Goal: Task Accomplishment & Management: Complete application form

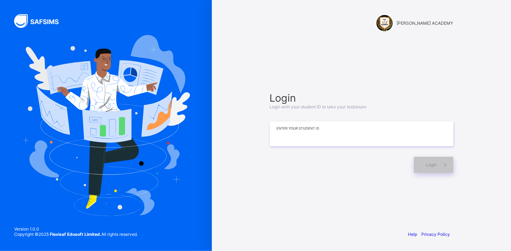
click at [339, 126] on input at bounding box center [362, 133] width 184 height 25
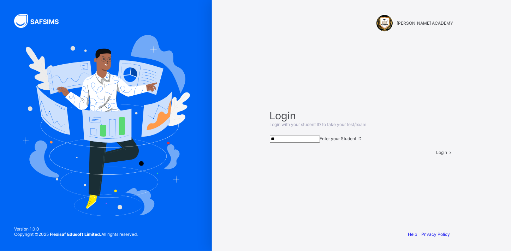
type input "*"
type input "**********"
click at [436, 155] on span "Login" at bounding box center [441, 152] width 11 height 5
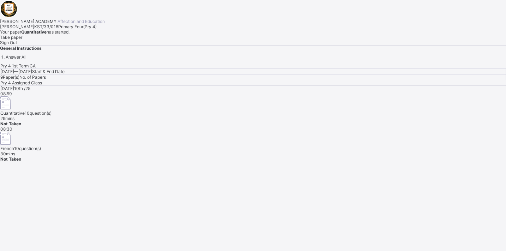
click at [22, 40] on span "Take paper" at bounding box center [11, 37] width 22 height 5
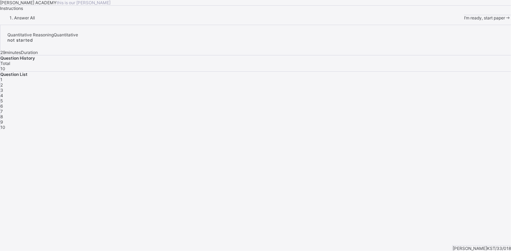
click at [464, 20] on div "I’m ready, start paper" at bounding box center [487, 17] width 47 height 5
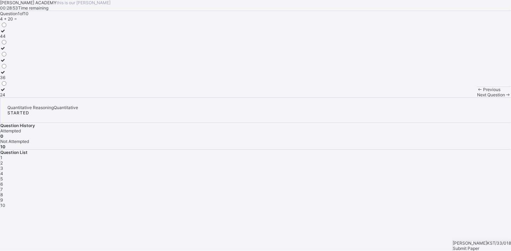
click at [137, 97] on div "44 36 24" at bounding box center [255, 60] width 511 height 76
click at [7, 97] on label "24" at bounding box center [3, 92] width 7 height 11
click at [400, 160] on div "2" at bounding box center [255, 162] width 511 height 5
click at [10, 85] on div "102" at bounding box center [5, 82] width 10 height 5
click at [420, 166] on div "3" at bounding box center [255, 168] width 511 height 5
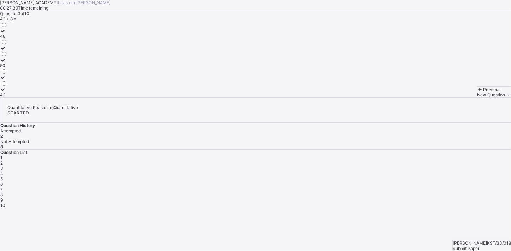
click at [7, 68] on label "50" at bounding box center [3, 63] width 7 height 11
click at [436, 171] on div "4" at bounding box center [255, 173] width 511 height 5
click at [7, 97] on div "52" at bounding box center [3, 94] width 7 height 5
click at [458, 176] on div "5" at bounding box center [255, 178] width 511 height 5
click at [18, 39] on label "800, 900" at bounding box center [9, 33] width 18 height 11
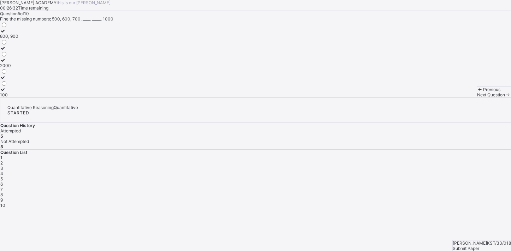
click at [3, 182] on span "6" at bounding box center [1, 184] width 2 height 5
click at [11, 39] on div "3300" at bounding box center [5, 36] width 11 height 5
click at [3, 187] on span "7" at bounding box center [1, 189] width 2 height 5
click at [8, 97] on label "99" at bounding box center [4, 92] width 8 height 11
click at [3, 192] on span "8" at bounding box center [1, 194] width 2 height 5
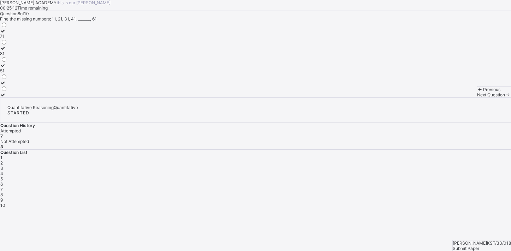
click at [7, 73] on label "51" at bounding box center [3, 68] width 7 height 11
click at [399, 197] on div "9" at bounding box center [255, 199] width 511 height 5
click at [8, 97] on label "70" at bounding box center [4, 92] width 8 height 11
click at [5, 203] on span "10" at bounding box center [2, 205] width 5 height 5
click at [7, 39] on label "50" at bounding box center [3, 33] width 7 height 11
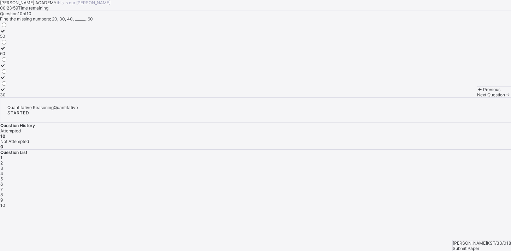
drag, startPoint x: 491, startPoint y: 236, endPoint x: 77, endPoint y: 122, distance: 428.8
click at [7, 56] on div "60" at bounding box center [3, 53] width 7 height 5
click at [7, 39] on label "50" at bounding box center [3, 33] width 7 height 11
click at [479, 246] on span "Submit Paper" at bounding box center [466, 248] width 26 height 5
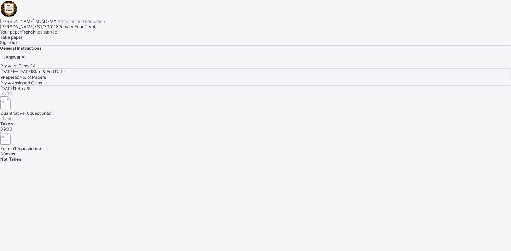
click at [91, 40] on div "Take paper" at bounding box center [255, 37] width 511 height 5
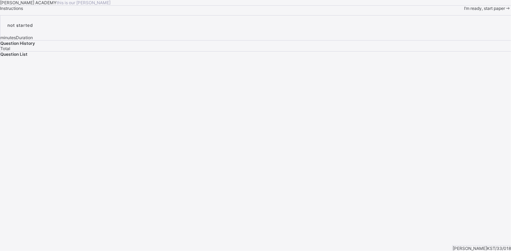
click at [464, 11] on div "I’m ready, start paper" at bounding box center [487, 8] width 47 height 5
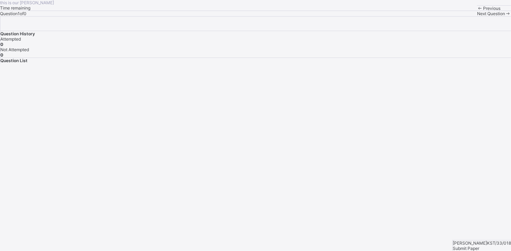
click at [477, 11] on div "Previous" at bounding box center [494, 8] width 34 height 5
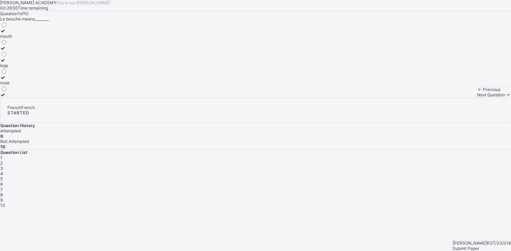
click at [12, 39] on div "mouth" at bounding box center [6, 36] width 12 height 5
click at [3, 160] on span "2" at bounding box center [1, 162] width 2 height 5
click at [56, 85] on div "what is your name?" at bounding box center [28, 82] width 56 height 5
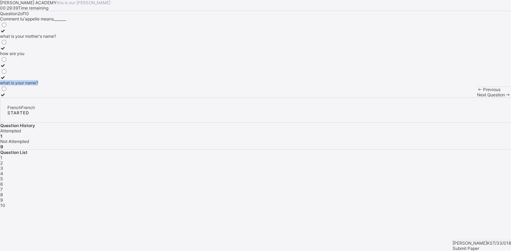
click at [56, 85] on div "what is your name?" at bounding box center [28, 82] width 56 height 5
click at [418, 166] on div "3" at bounding box center [255, 168] width 511 height 5
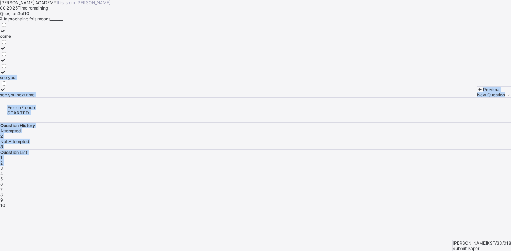
drag, startPoint x: 418, startPoint y: 139, endPoint x: 155, endPoint y: 117, distance: 263.6
click at [155, 117] on div "[PERSON_NAME] ACADEMY this is our [PERSON_NAME] 00:29:25 Time remaining Questio…" at bounding box center [255, 104] width 511 height 208
click at [35, 97] on div "see you next time" at bounding box center [17, 94] width 35 height 5
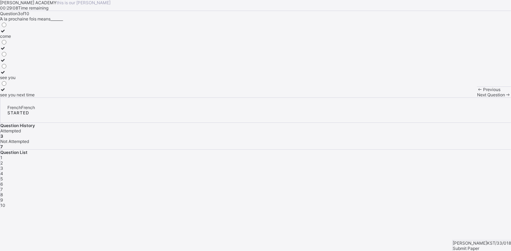
click at [3, 171] on span "4" at bounding box center [1, 173] width 3 height 5
click at [18, 68] on div "cousin" at bounding box center [9, 65] width 18 height 5
click at [458, 176] on div "5" at bounding box center [255, 178] width 511 height 5
click at [23, 85] on div "sister" at bounding box center [11, 82] width 23 height 5
click at [475, 182] on div "6" at bounding box center [255, 184] width 511 height 5
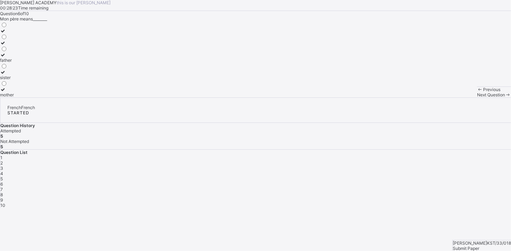
click at [14, 63] on div "father" at bounding box center [7, 60] width 14 height 5
click at [3, 187] on span "7" at bounding box center [1, 189] width 2 height 5
click at [14, 39] on label "mother" at bounding box center [7, 33] width 14 height 11
click at [3, 192] on span "8" at bounding box center [1, 194] width 2 height 5
click at [30, 97] on div "see you soon" at bounding box center [15, 94] width 30 height 5
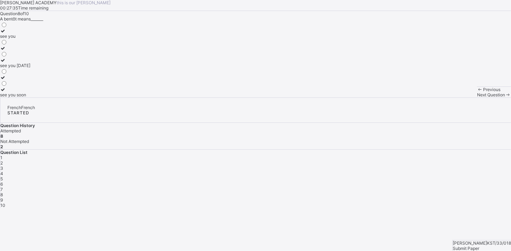
click at [399, 197] on div "9" at bounding box center [255, 199] width 511 height 5
click at [30, 51] on div "sorry" at bounding box center [15, 48] width 30 height 5
click at [419, 203] on div "10" at bounding box center [255, 205] width 511 height 5
click at [12, 51] on label "head" at bounding box center [6, 45] width 12 height 11
click at [482, 246] on div "Submit Paper" at bounding box center [482, 248] width 58 height 5
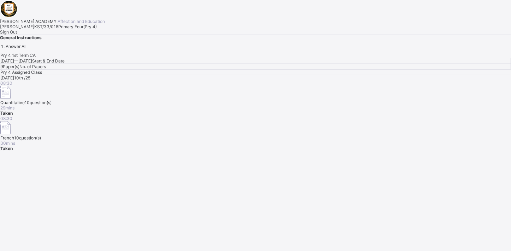
click at [82, 35] on div "Sign Out" at bounding box center [255, 31] width 511 height 5
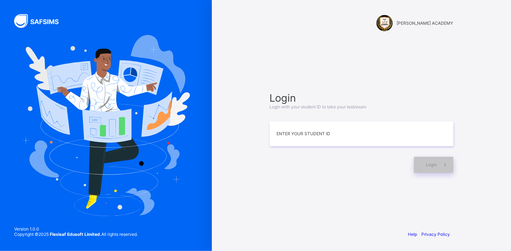
click at [322, 147] on div "Login Login with your student ID to take your test/exam Enter your Student ID L…" at bounding box center [362, 132] width 184 height 81
click at [321, 137] on input at bounding box center [362, 133] width 184 height 25
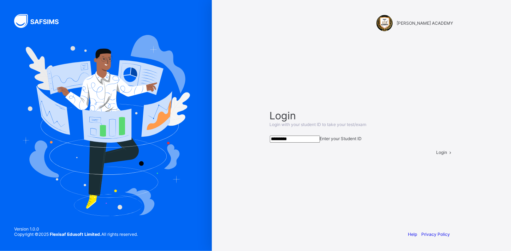
type input "*********"
click at [447, 155] on span at bounding box center [450, 152] width 6 height 5
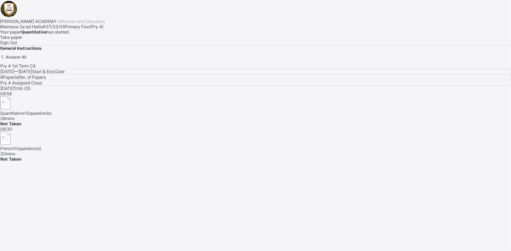
click at [22, 40] on span "Take paper" at bounding box center [11, 37] width 22 height 5
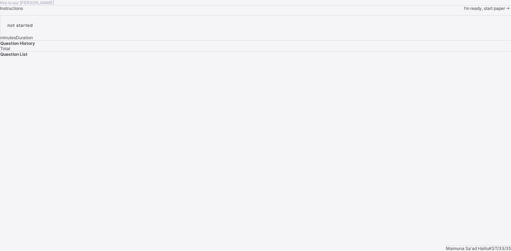
click at [91, 11] on div "this is our [PERSON_NAME] Instructions I’m ready, start paper" at bounding box center [255, 5] width 511 height 11
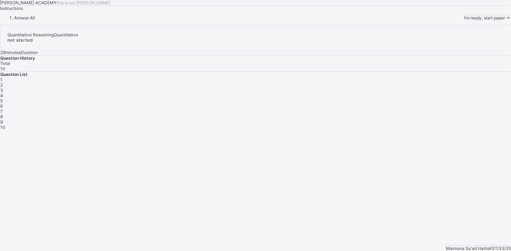
click at [464, 20] on span "I’m ready, start paper" at bounding box center [484, 17] width 41 height 5
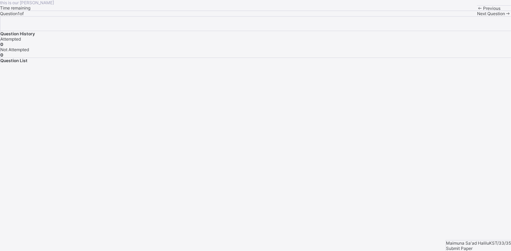
click at [477, 11] on div "Previous" at bounding box center [494, 8] width 34 height 5
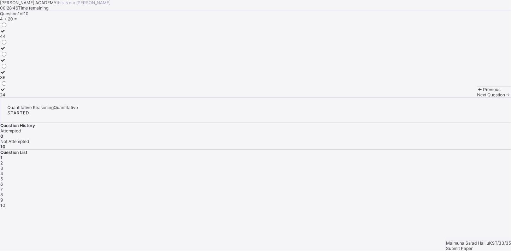
click at [7, 97] on label "24" at bounding box center [3, 92] width 7 height 11
click at [403, 160] on div "2" at bounding box center [255, 162] width 511 height 5
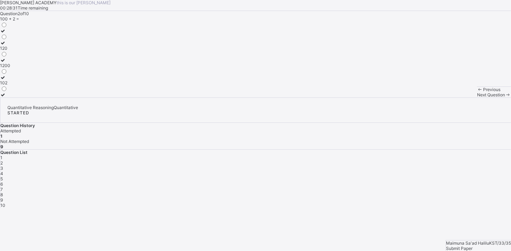
click at [403, 160] on div "2" at bounding box center [255, 162] width 511 height 5
click at [10, 85] on label "102" at bounding box center [5, 80] width 10 height 11
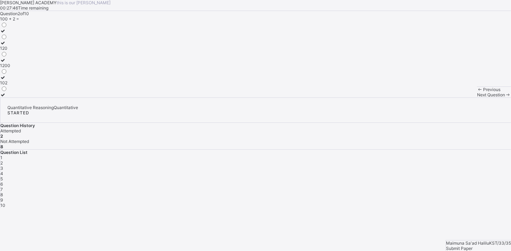
click at [3, 166] on span "3" at bounding box center [1, 168] width 3 height 5
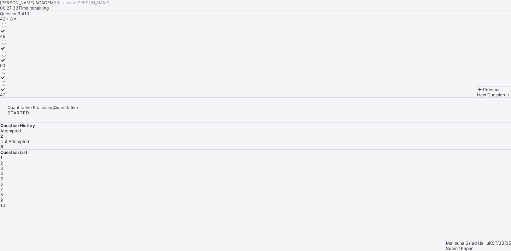
click at [7, 68] on label "50" at bounding box center [3, 63] width 7 height 11
click at [3, 171] on span "4" at bounding box center [1, 173] width 3 height 5
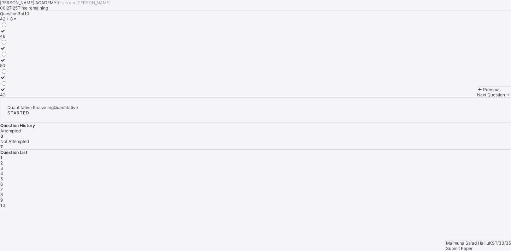
click at [3, 171] on span "4" at bounding box center [1, 173] width 3 height 5
click at [250, 88] on div "Question 4 of 10 Fine the missing numbers; 22, 32, 42, _______, 62, 72 92 82 52" at bounding box center [255, 54] width 511 height 87
click at [7, 97] on label "52" at bounding box center [3, 92] width 7 height 11
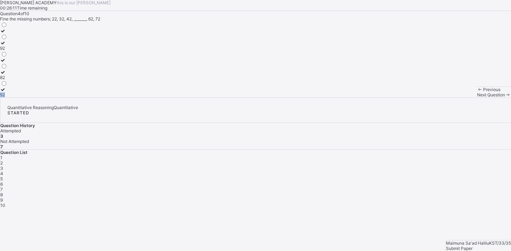
click at [7, 97] on label "52" at bounding box center [3, 92] width 7 height 11
click at [3, 176] on span "5" at bounding box center [1, 178] width 2 height 5
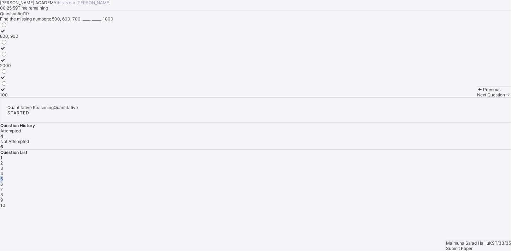
click at [3, 176] on span "5" at bounding box center [1, 178] width 2 height 5
click at [18, 39] on div "800, 900" at bounding box center [9, 36] width 18 height 5
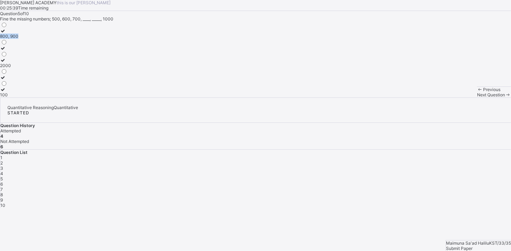
click at [18, 39] on div "800, 900" at bounding box center [9, 36] width 18 height 5
click at [3, 182] on span "6" at bounding box center [1, 184] width 2 height 5
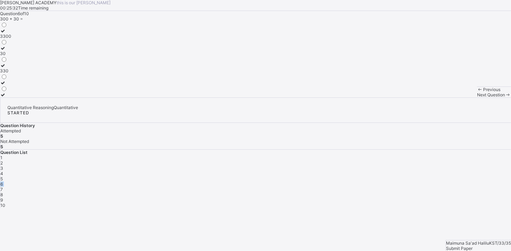
click at [3, 182] on span "6" at bounding box center [1, 184] width 2 height 5
click at [11, 73] on div "330" at bounding box center [5, 70] width 11 height 5
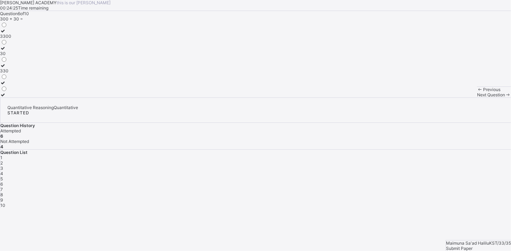
click at [487, 150] on div "Question List 1 2 3 4 5 6 7 8 9 10" at bounding box center [255, 179] width 511 height 58
click at [493, 155] on div "1 2 3 4 5 6 7 8 9 10" at bounding box center [255, 181] width 511 height 53
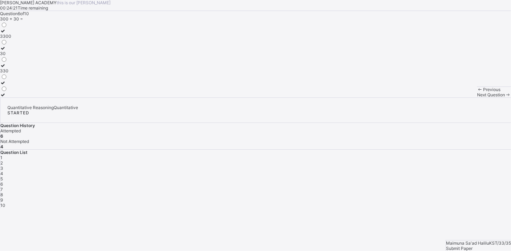
click at [493, 155] on div "1 2 3 4 5 6 7 8 9 10" at bounding box center [255, 181] width 511 height 53
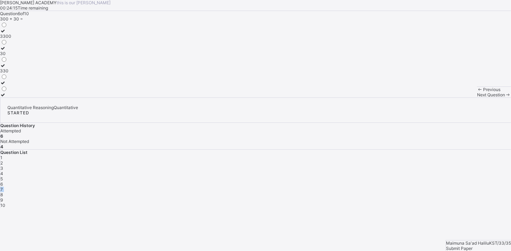
drag, startPoint x: 493, startPoint y: 145, endPoint x: 494, endPoint y: 151, distance: 6.8
click at [3, 187] on span "7" at bounding box center [1, 189] width 2 height 5
click at [8, 97] on div "99" at bounding box center [4, 94] width 8 height 5
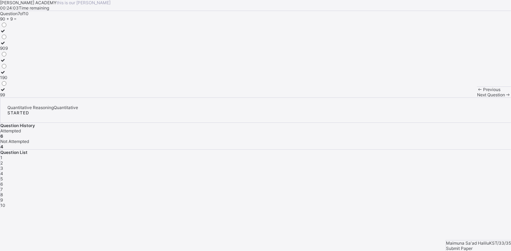
click at [8, 97] on div "99" at bounding box center [4, 94] width 8 height 5
click at [384, 192] on div "8" at bounding box center [255, 194] width 511 height 5
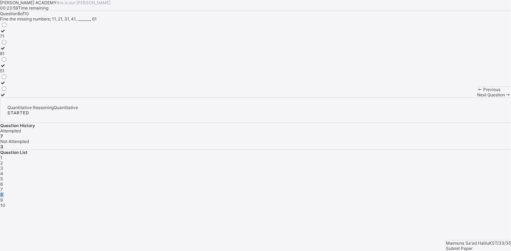
click at [384, 192] on div "8" at bounding box center [255, 194] width 511 height 5
click at [7, 73] on div "51" at bounding box center [3, 70] width 7 height 5
click at [7, 73] on label "51" at bounding box center [3, 68] width 7 height 11
click at [3, 197] on span "9" at bounding box center [1, 199] width 2 height 5
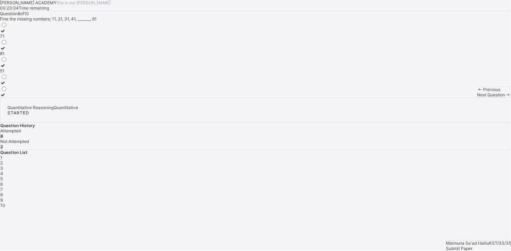
click at [3, 197] on span "9" at bounding box center [1, 199] width 2 height 5
click at [8, 97] on div "70" at bounding box center [4, 94] width 8 height 5
drag, startPoint x: 97, startPoint y: 187, endPoint x: 355, endPoint y: 73, distance: 281.7
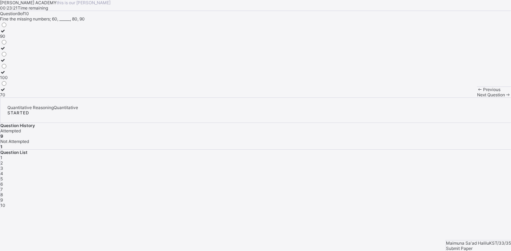
click at [355, 73] on div "[PERSON_NAME] ACADEMY this is our [PERSON_NAME] 00:23:21 Time remaining Questio…" at bounding box center [255, 48] width 511 height 97
click at [5, 203] on span "10" at bounding box center [2, 205] width 5 height 5
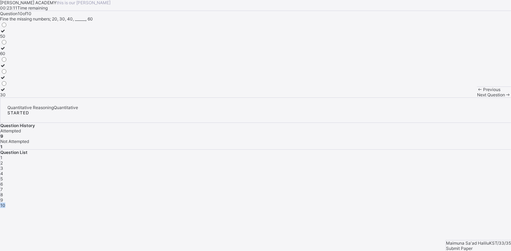
click at [5, 203] on span "10" at bounding box center [2, 205] width 5 height 5
click at [7, 92] on div "50 60 30" at bounding box center [3, 60] width 7 height 76
click at [7, 39] on label "50" at bounding box center [3, 33] width 7 height 11
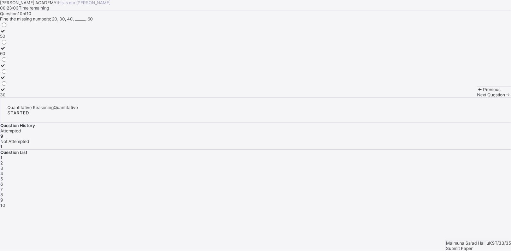
click at [7, 39] on label "50" at bounding box center [3, 33] width 7 height 11
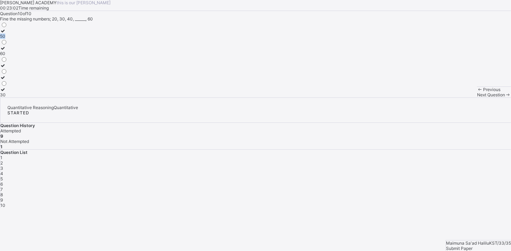
click at [7, 39] on label "50" at bounding box center [3, 33] width 7 height 11
drag, startPoint x: 66, startPoint y: 96, endPoint x: 63, endPoint y: 103, distance: 8.1
click at [7, 39] on div "50" at bounding box center [3, 36] width 7 height 5
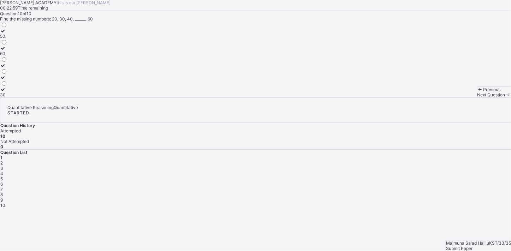
click at [7, 39] on div "50" at bounding box center [3, 36] width 7 height 5
click at [478, 246] on div "Submit Paper" at bounding box center [478, 248] width 65 height 5
click at [478, 234] on div "× Submitting Paper This action will submit your paper. You won't have access to…" at bounding box center [255, 243] width 511 height 70
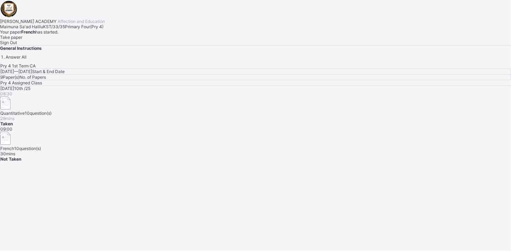
click at [21, 156] on span "Not Taken" at bounding box center [10, 158] width 21 height 5
click at [83, 40] on div "Take paper" at bounding box center [255, 37] width 511 height 5
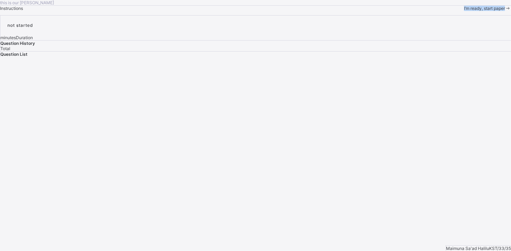
click at [83, 11] on div "this is our [PERSON_NAME] Instructions I’m ready, start paper" at bounding box center [255, 5] width 511 height 11
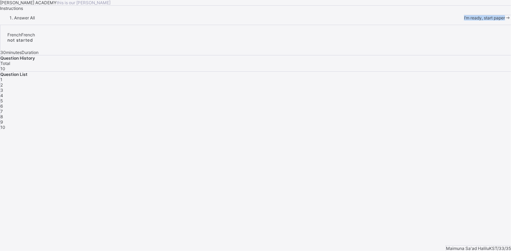
click at [464, 20] on div "I’m ready, start paper" at bounding box center [487, 17] width 47 height 5
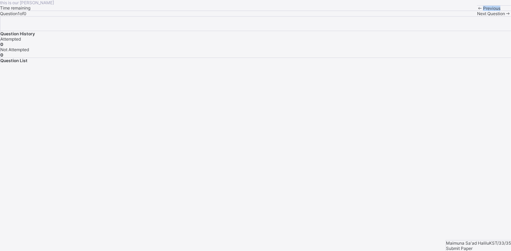
click at [477, 11] on div "Previous" at bounding box center [494, 8] width 34 height 5
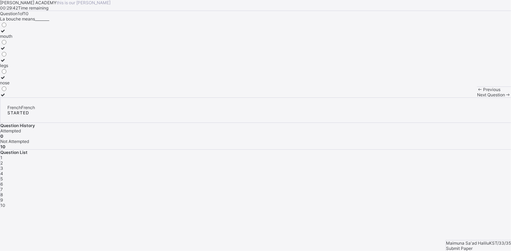
click at [12, 39] on div "mouth" at bounding box center [6, 36] width 12 height 5
drag, startPoint x: 65, startPoint y: 101, endPoint x: 401, endPoint y: 143, distance: 338.4
click at [3, 160] on span "2" at bounding box center [1, 162] width 2 height 5
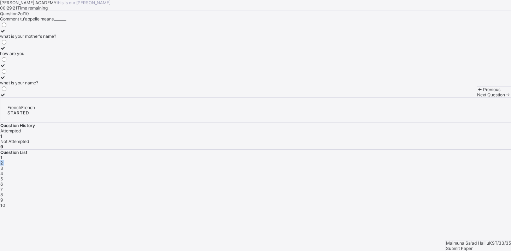
click at [3, 160] on span "2" at bounding box center [1, 162] width 2 height 5
click at [56, 85] on div "what is your name?" at bounding box center [28, 82] width 56 height 5
click at [420, 166] on div "3" at bounding box center [255, 168] width 511 height 5
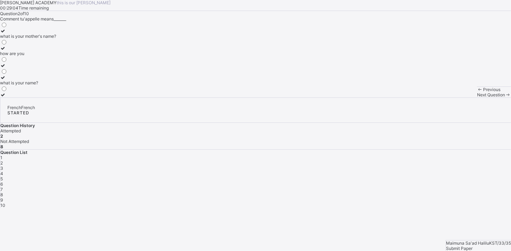
click at [420, 166] on div "3" at bounding box center [255, 168] width 511 height 5
click at [35, 97] on div "see you next time" at bounding box center [17, 94] width 35 height 5
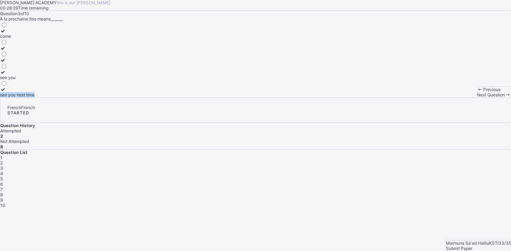
click at [35, 97] on div "see you next time" at bounding box center [17, 94] width 35 height 5
click at [35, 39] on div "come" at bounding box center [17, 36] width 35 height 5
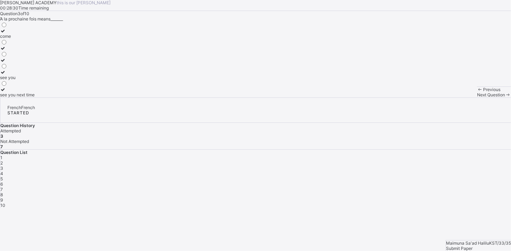
click at [35, 97] on label "see you next time" at bounding box center [17, 92] width 35 height 11
click at [3, 171] on span "4" at bounding box center [1, 173] width 3 height 5
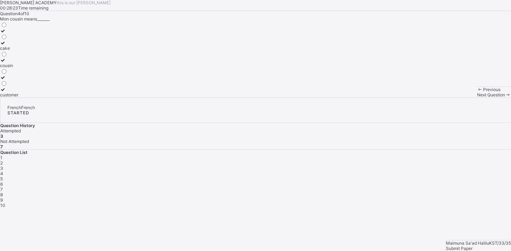
click at [3, 171] on span "4" at bounding box center [1, 173] width 3 height 5
click at [18, 97] on div "cake cousin customer" at bounding box center [9, 60] width 18 height 76
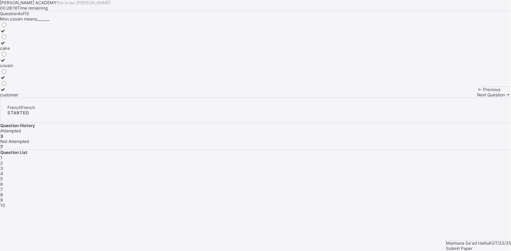
click at [18, 97] on div "cake cousin customer" at bounding box center [9, 60] width 18 height 76
drag, startPoint x: 108, startPoint y: 151, endPoint x: 88, endPoint y: 137, distance: 24.3
click at [18, 68] on label "cousin" at bounding box center [9, 63] width 18 height 11
click at [454, 155] on div "1 2 3 4 5 6 7 8 9 10" at bounding box center [255, 181] width 511 height 53
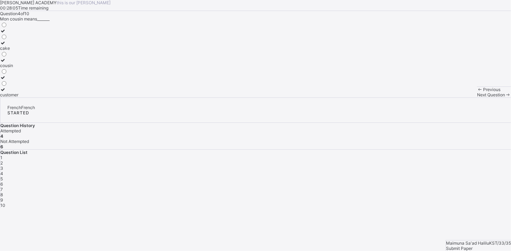
click at [3, 176] on span "5" at bounding box center [1, 178] width 2 height 5
click at [23, 85] on div "sister" at bounding box center [11, 82] width 23 height 5
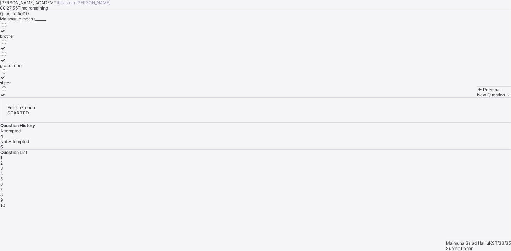
click at [23, 85] on div "sister" at bounding box center [11, 82] width 23 height 5
click at [3, 182] on span "6" at bounding box center [1, 184] width 2 height 5
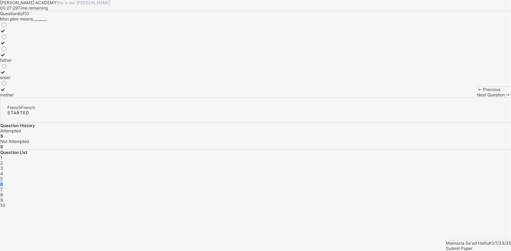
click at [3, 182] on span "6" at bounding box center [1, 184] width 2 height 5
click at [14, 63] on div "father" at bounding box center [7, 60] width 14 height 5
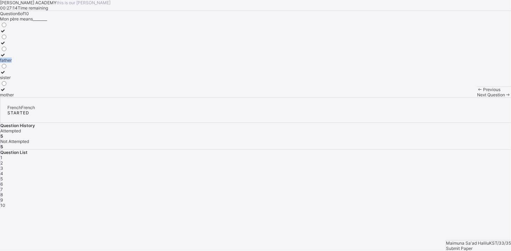
click at [14, 63] on div "father" at bounding box center [7, 60] width 14 height 5
click at [477, 97] on span "Next Question" at bounding box center [491, 94] width 28 height 5
click at [14, 39] on label "mother" at bounding box center [7, 33] width 14 height 11
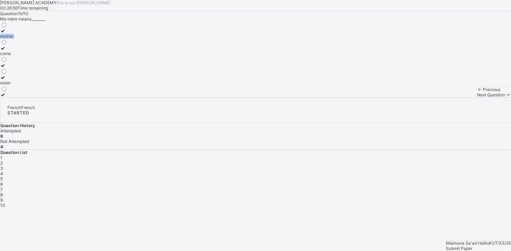
click at [14, 39] on label "mother" at bounding box center [7, 33] width 14 height 11
click at [3, 182] on span "6" at bounding box center [1, 184] width 2 height 5
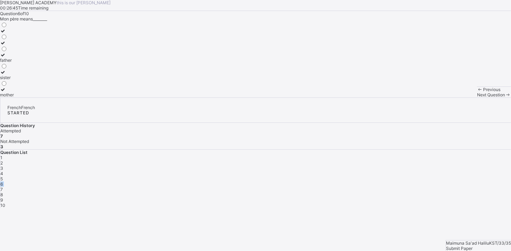
click at [3, 182] on span "6" at bounding box center [1, 184] width 2 height 5
click at [477, 97] on span "Next Question" at bounding box center [491, 94] width 28 height 5
drag, startPoint x: 310, startPoint y: 237, endPoint x: 378, endPoint y: 155, distance: 106.8
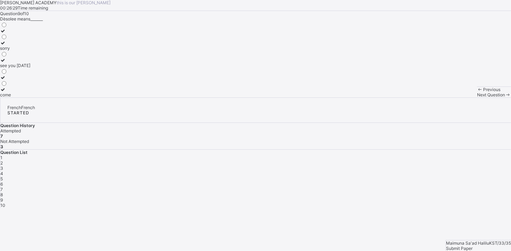
click at [378, 192] on div "8" at bounding box center [255, 194] width 511 height 5
click at [30, 97] on div "see you soon" at bounding box center [15, 94] width 30 height 5
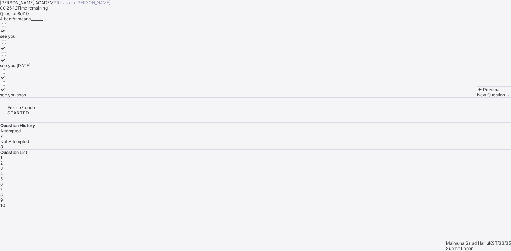
click at [30, 97] on div "see you soon" at bounding box center [15, 94] width 30 height 5
click at [477, 97] on span "Next Question" at bounding box center [491, 94] width 28 height 5
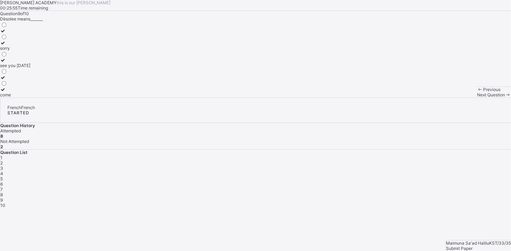
click at [30, 51] on label "sorry" at bounding box center [15, 45] width 30 height 11
click at [477, 97] on span "Next Question" at bounding box center [491, 94] width 28 height 5
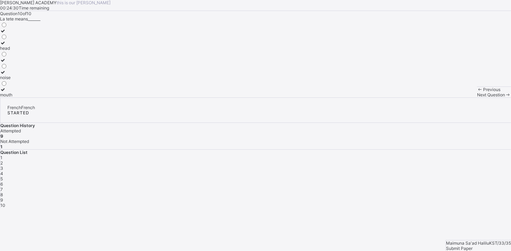
click at [12, 51] on div "head" at bounding box center [6, 48] width 12 height 5
click at [471, 246] on div "Submit Paper" at bounding box center [478, 248] width 65 height 5
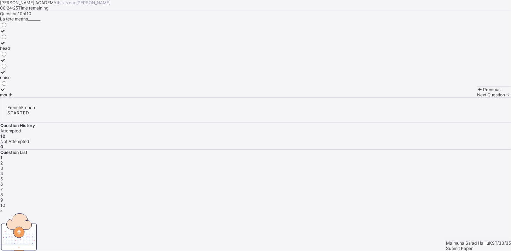
click at [471, 237] on div "× Submitting Paper This action will submit your paper. You won't have access to…" at bounding box center [255, 243] width 511 height 70
click at [477, 97] on span "Next Question" at bounding box center [491, 94] width 28 height 5
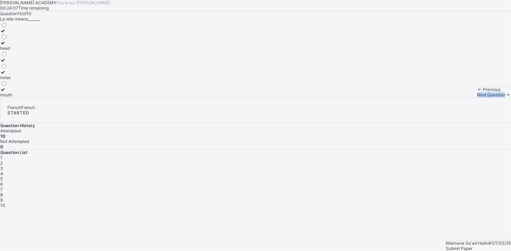
click at [477, 97] on span "Next Question" at bounding box center [491, 94] width 28 height 5
click at [472, 246] on div "Submit Paper" at bounding box center [478, 248] width 65 height 5
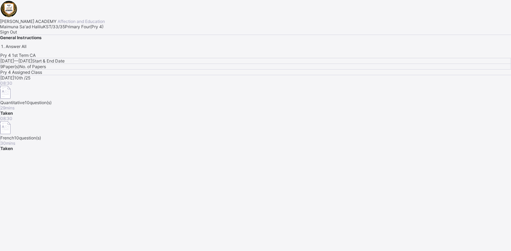
click at [86, 35] on div "Sign Out" at bounding box center [255, 31] width 511 height 5
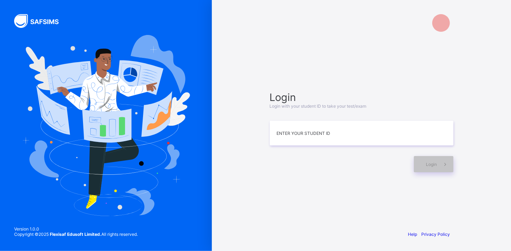
click at [86, 182] on img at bounding box center [106, 125] width 168 height 181
click at [332, 139] on input at bounding box center [362, 133] width 184 height 25
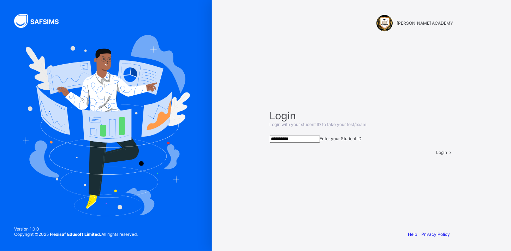
type input "**********"
click at [436, 155] on span "Login" at bounding box center [441, 152] width 11 height 5
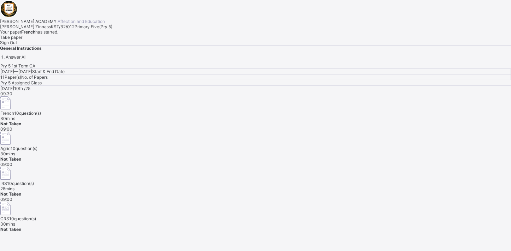
click at [11, 202] on img at bounding box center [5, 208] width 10 height 13
click at [36, 216] on span "10 question(s)" at bounding box center [22, 218] width 27 height 5
click at [82, 40] on div "Take paper" at bounding box center [255, 37] width 511 height 5
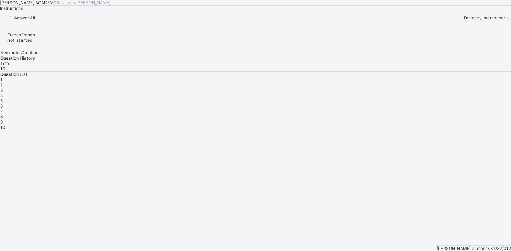
click at [464, 20] on div "I’m ready, start paper" at bounding box center [487, 17] width 47 height 5
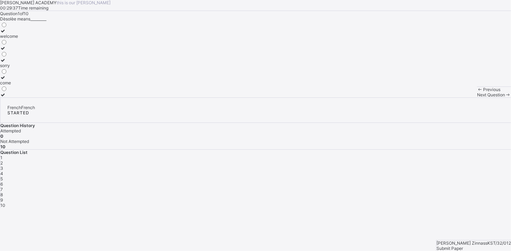
click at [18, 39] on div "welcome" at bounding box center [9, 36] width 18 height 5
click at [477, 97] on div "Next Question" at bounding box center [494, 94] width 34 height 5
click at [43, 68] on div "[GEOGRAPHIC_DATA]" at bounding box center [21, 65] width 43 height 5
click at [477, 97] on div "Previous Next Question" at bounding box center [494, 92] width 34 height 11
click at [477, 97] on div "Next Question" at bounding box center [494, 94] width 34 height 5
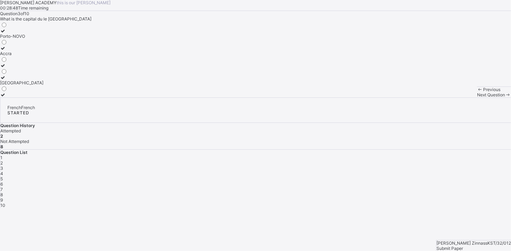
click at [43, 39] on div "Porto-NOVO" at bounding box center [21, 36] width 43 height 5
click at [477, 97] on div "Next Question" at bounding box center [494, 94] width 34 height 5
click at [68, 68] on label "[PERSON_NAME] is eating" at bounding box center [34, 63] width 68 height 11
click at [477, 97] on span "Next Question" at bounding box center [491, 94] width 28 height 5
click at [477, 97] on div "Next Question" at bounding box center [494, 94] width 34 height 5
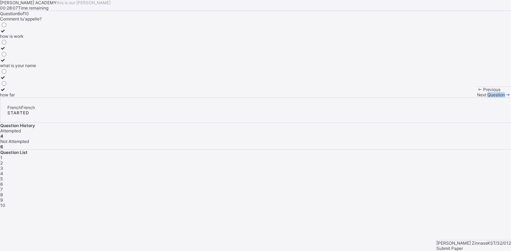
click at [477, 97] on div "Next Question" at bounding box center [494, 94] width 34 height 5
click at [477, 97] on div "Previous Next Question" at bounding box center [494, 92] width 34 height 11
click at [43, 39] on label "Abuja" at bounding box center [21, 33] width 43 height 11
drag, startPoint x: 64, startPoint y: 96, endPoint x: 201, endPoint y: 167, distance: 154.2
click at [201, 97] on div "Question 7 of 10 What is the capital du le Sѐnѐgal Abuja Dakar [PERSON_NAME]" at bounding box center [255, 54] width 511 height 87
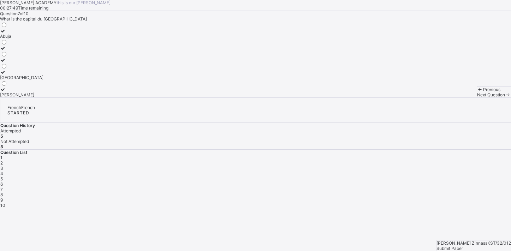
click at [477, 92] on div "Previous" at bounding box center [494, 89] width 34 height 5
click at [12, 51] on label "a bag" at bounding box center [6, 45] width 12 height 11
click at [477, 97] on div "Next Question" at bounding box center [494, 94] width 34 height 5
click at [36, 68] on div "what is your name" at bounding box center [18, 65] width 36 height 5
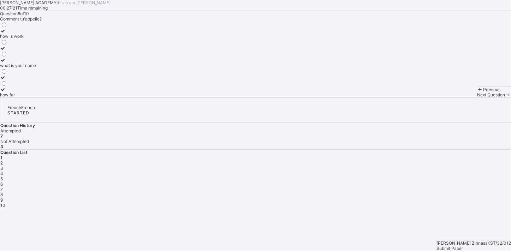
click at [477, 97] on div "Previous Next Question" at bounding box center [494, 92] width 34 height 11
click at [477, 97] on span "Next Question" at bounding box center [491, 94] width 28 height 5
click at [477, 97] on div "Next Question" at bounding box center [494, 94] width 34 height 5
click at [49, 73] on div "the baby is crawling" at bounding box center [24, 70] width 49 height 5
click at [477, 97] on div "Next Question" at bounding box center [494, 94] width 34 height 5
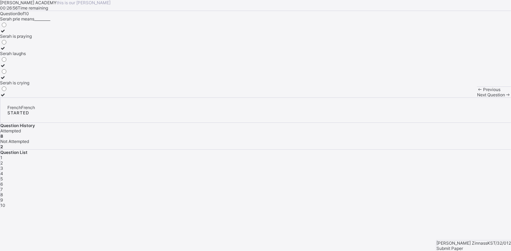
click at [32, 85] on div "Serah is crying" at bounding box center [16, 82] width 32 height 5
click at [477, 97] on div "Next Question" at bounding box center [494, 94] width 34 height 5
click at [11, 51] on label "chalk" at bounding box center [5, 45] width 11 height 11
click at [11, 63] on div at bounding box center [5, 60] width 11 height 5
click at [463, 246] on span "Submit Paper" at bounding box center [449, 248] width 26 height 5
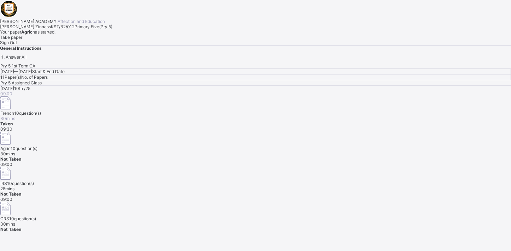
click at [0, 35] on span at bounding box center [0, 35] width 0 height 0
click at [22, 40] on span "Take paper" at bounding box center [11, 37] width 22 height 5
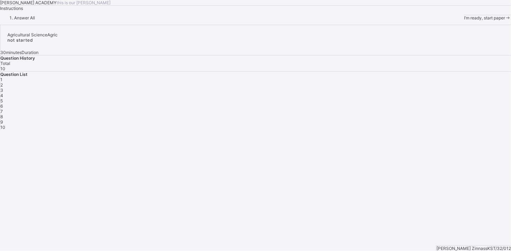
click at [505, 20] on icon at bounding box center [508, 17] width 6 height 5
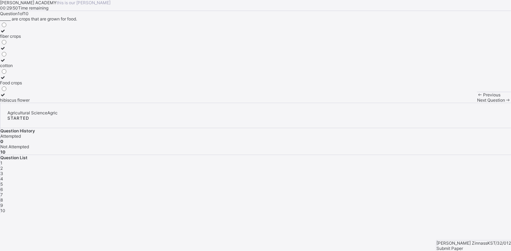
click at [30, 85] on div "Food crops" at bounding box center [15, 82] width 30 height 5
click at [477, 103] on div "Next Question" at bounding box center [494, 99] width 34 height 5
click at [10, 91] on div "two four Five three" at bounding box center [5, 62] width 10 height 81
drag, startPoint x: 95, startPoint y: 99, endPoint x: 284, endPoint y: 153, distance: 196.1
click at [284, 103] on div "Question 2 of 10 Crops are grouped into______ classes according to their form, …" at bounding box center [255, 57] width 511 height 92
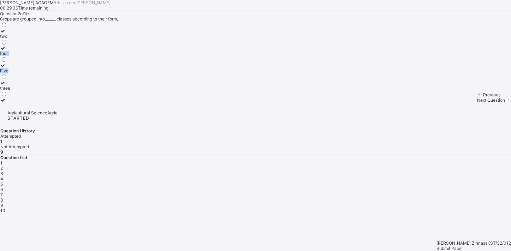
click at [10, 39] on div "two" at bounding box center [5, 36] width 10 height 5
click at [477, 103] on div "Next Question" at bounding box center [494, 99] width 34 height 5
click at [20, 39] on div "soil profile" at bounding box center [10, 36] width 20 height 5
click at [477, 103] on div "Next Question" at bounding box center [494, 99] width 34 height 5
click at [41, 39] on div "chemical weathering" at bounding box center [20, 36] width 41 height 5
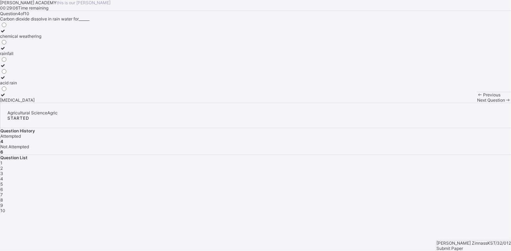
click at [477, 103] on span "Next Question" at bounding box center [491, 99] width 28 height 5
click at [47, 103] on div "Erosion" at bounding box center [23, 99] width 47 height 5
click at [477, 103] on div "Previous Next Question" at bounding box center [494, 97] width 34 height 11
click at [477, 103] on div "Next Question" at bounding box center [494, 99] width 34 height 5
click at [47, 39] on label "Rainfal" at bounding box center [23, 33] width 47 height 11
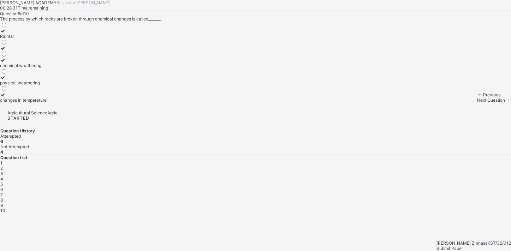
click at [477, 103] on div "Next Question" at bounding box center [494, 99] width 34 height 5
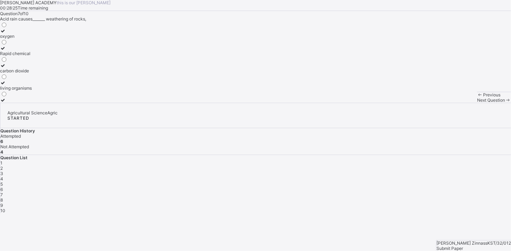
click at [32, 73] on div "carbon dioxide" at bounding box center [16, 70] width 32 height 5
click at [477, 103] on span "Next Question" at bounding box center [491, 99] width 28 height 5
click at [21, 51] on div "Soil profile" at bounding box center [10, 48] width 21 height 5
drag, startPoint x: 316, startPoint y: 216, endPoint x: 316, endPoint y: 231, distance: 15.2
click at [316, 103] on div "[PERSON_NAME] ACADEMY this is our [PERSON_NAME] 00:28:12 Time remaining Questio…" at bounding box center [255, 51] width 511 height 103
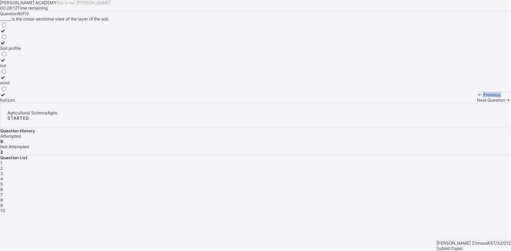
click at [477, 103] on div "Previous Next Question" at bounding box center [494, 97] width 34 height 11
click at [477, 103] on span "Next Question" at bounding box center [491, 99] width 28 height 5
click at [53, 39] on div "fruits and plants" at bounding box center [26, 36] width 53 height 5
click at [477, 103] on div "Next Question" at bounding box center [494, 99] width 34 height 5
click at [31, 68] on div "plants" at bounding box center [15, 65] width 31 height 5
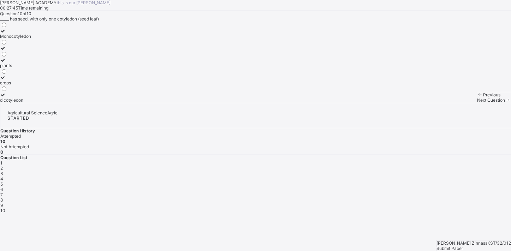
click at [463, 246] on span "Submit Paper" at bounding box center [449, 248] width 26 height 5
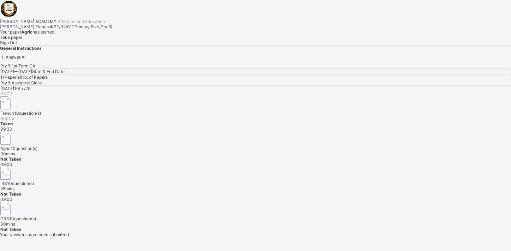
click at [264, 177] on div "[DATE] 10th /25 09:00 French 10 question(s) 30 mins Taken 09:30 Agric 10 questi…" at bounding box center [255, 159] width 511 height 146
click at [22, 40] on span "Take paper" at bounding box center [11, 37] width 22 height 5
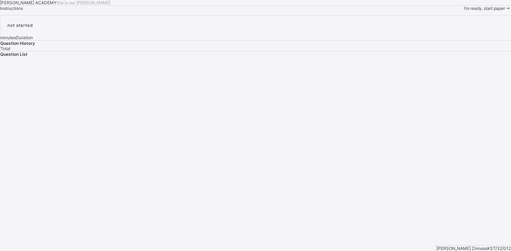
click at [464, 11] on span "I’m ready, start paper" at bounding box center [484, 8] width 41 height 5
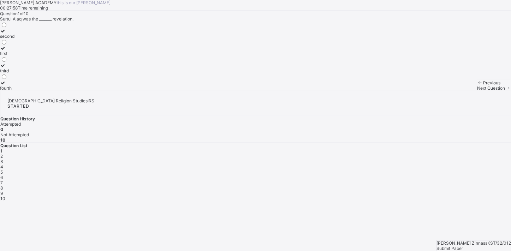
click at [6, 34] on icon at bounding box center [3, 30] width 6 height 5
click at [463, 246] on span "Submit Paper" at bounding box center [449, 248] width 26 height 5
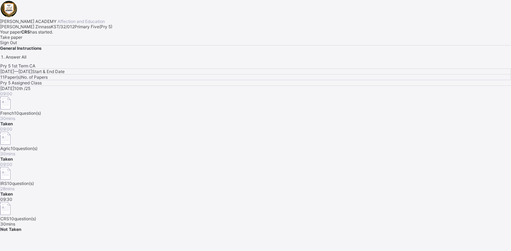
click at [82, 40] on div "Take paper" at bounding box center [255, 37] width 511 height 5
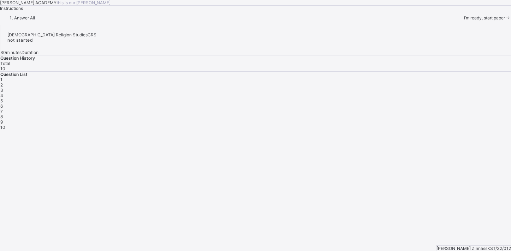
click at [464, 20] on span "I’m ready, start paper" at bounding box center [484, 17] width 41 height 5
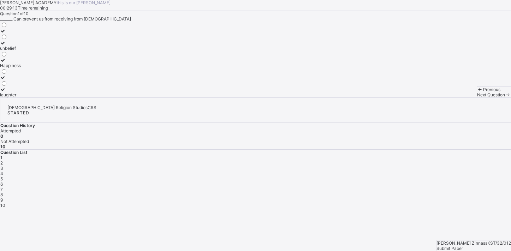
click at [21, 68] on div "Happiness" at bounding box center [10, 65] width 21 height 5
click at [477, 97] on span "Next Question" at bounding box center [491, 94] width 28 height 5
click at [43, 97] on div "Happy and contented" at bounding box center [21, 94] width 43 height 5
click at [477, 97] on div "Next Question" at bounding box center [494, 94] width 34 height 5
drag, startPoint x: 93, startPoint y: 185, endPoint x: 45, endPoint y: 184, distance: 48.0
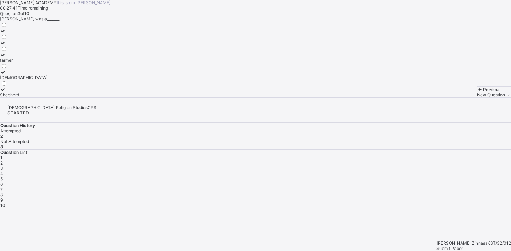
click at [45, 97] on label "Shepherd" at bounding box center [23, 92] width 47 height 11
drag, startPoint x: 325, startPoint y: 234, endPoint x: 333, endPoint y: 239, distance: 9.5
click at [477, 97] on div "Next Question" at bounding box center [494, 94] width 34 height 5
click at [505, 97] on span at bounding box center [508, 94] width 6 height 5
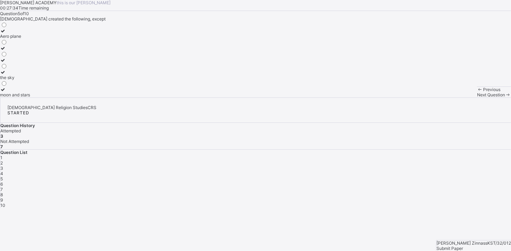
click at [505, 97] on span at bounding box center [508, 94] width 6 height 5
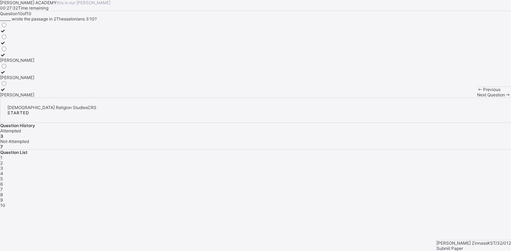
click at [505, 97] on span at bounding box center [508, 94] width 6 height 5
click at [477, 92] on div "Previous" at bounding box center [494, 89] width 34 height 5
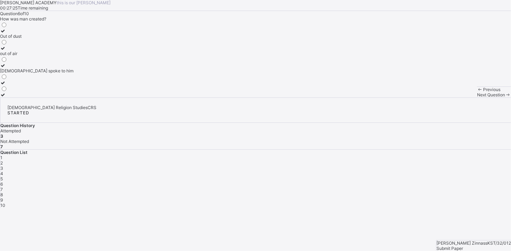
click at [477, 92] on div "Previous" at bounding box center [494, 89] width 34 height 5
click at [6, 34] on icon at bounding box center [3, 30] width 6 height 5
click at [477, 97] on div "Previous Next Question" at bounding box center [494, 92] width 34 height 11
click at [477, 97] on div "Next Question" at bounding box center [494, 94] width 34 height 5
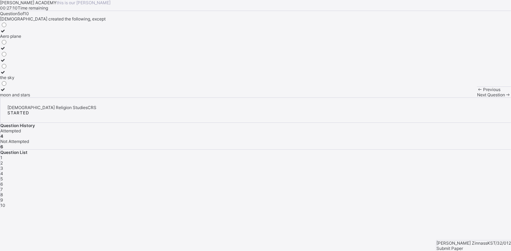
click at [30, 97] on div "moon and stars" at bounding box center [15, 94] width 30 height 5
click at [477, 97] on div "Next Question" at bounding box center [494, 94] width 34 height 5
click at [41, 73] on label "[DEMOGRAPHIC_DATA] spoke to him" at bounding box center [36, 68] width 73 height 11
click at [477, 97] on div "Previous Next Question" at bounding box center [494, 92] width 34 height 11
click at [477, 97] on div "Next Question" at bounding box center [494, 94] width 34 height 5
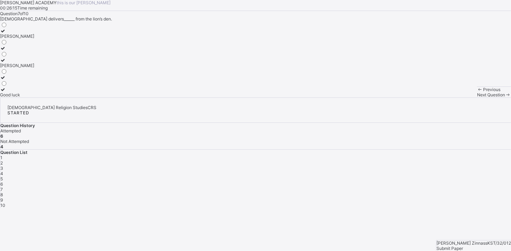
click at [34, 39] on div "[PERSON_NAME]" at bounding box center [17, 36] width 34 height 5
click at [34, 68] on label "[PERSON_NAME]" at bounding box center [17, 63] width 34 height 11
click at [477, 97] on div "Next Question" at bounding box center [494, 94] width 34 height 5
click at [33, 51] on div "Cars and phones" at bounding box center [16, 48] width 33 height 5
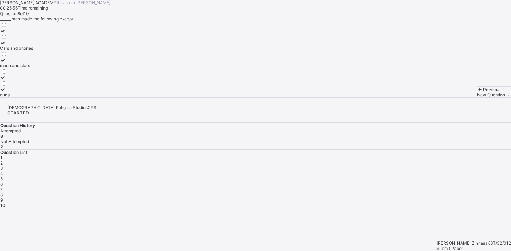
click at [477, 97] on span "Next Question" at bounding box center [491, 94] width 28 height 5
drag, startPoint x: 84, startPoint y: 147, endPoint x: 55, endPoint y: 122, distance: 38.4
click at [47, 97] on div "school [DEMOGRAPHIC_DATA]" at bounding box center [23, 60] width 47 height 76
click at [47, 56] on div "Creation" at bounding box center [23, 53] width 47 height 5
click at [477, 97] on span "Next Question" at bounding box center [491, 94] width 28 height 5
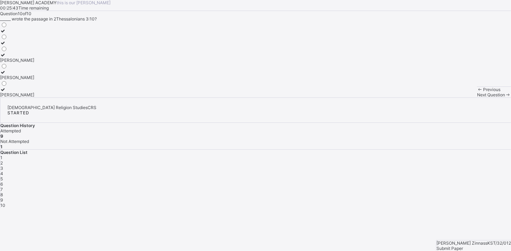
click at [34, 80] on div "[PERSON_NAME]" at bounding box center [17, 77] width 34 height 5
click at [488, 246] on div "Submit Paper" at bounding box center [473, 248] width 75 height 5
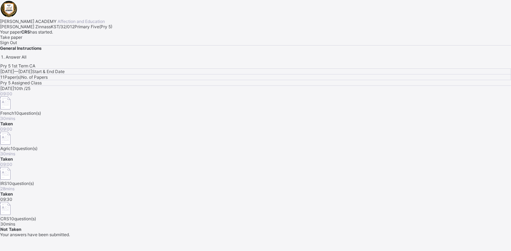
click at [263, 177] on div "[DATE] 10th /25 09:00 French 10 question(s) 30 mins Taken 09:00 Agric 10 questi…" at bounding box center [255, 159] width 511 height 146
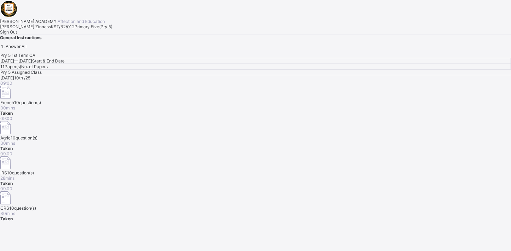
click at [17, 35] on span "Sign Out" at bounding box center [8, 31] width 17 height 5
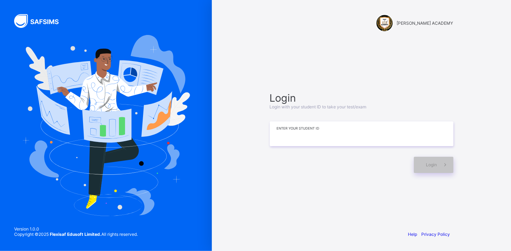
click at [335, 127] on input at bounding box center [362, 133] width 184 height 25
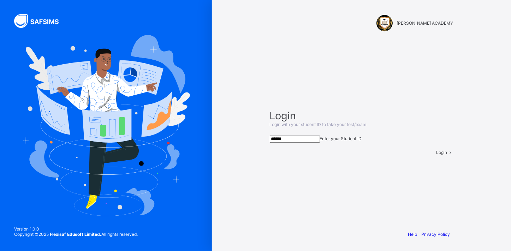
type input "*******"
